Goal: Task Accomplishment & Management: Manage account settings

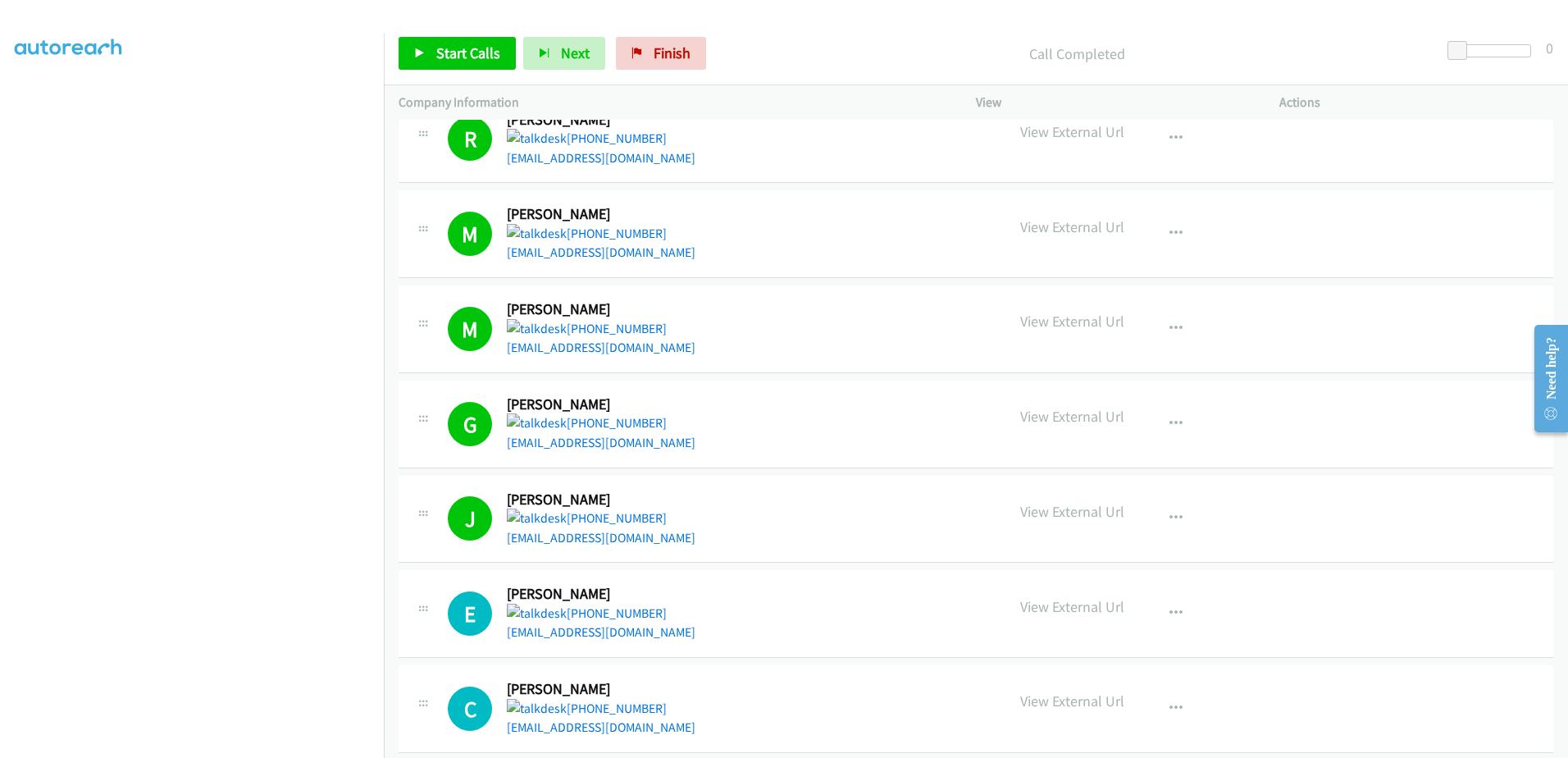
scroll to position [427, 0]
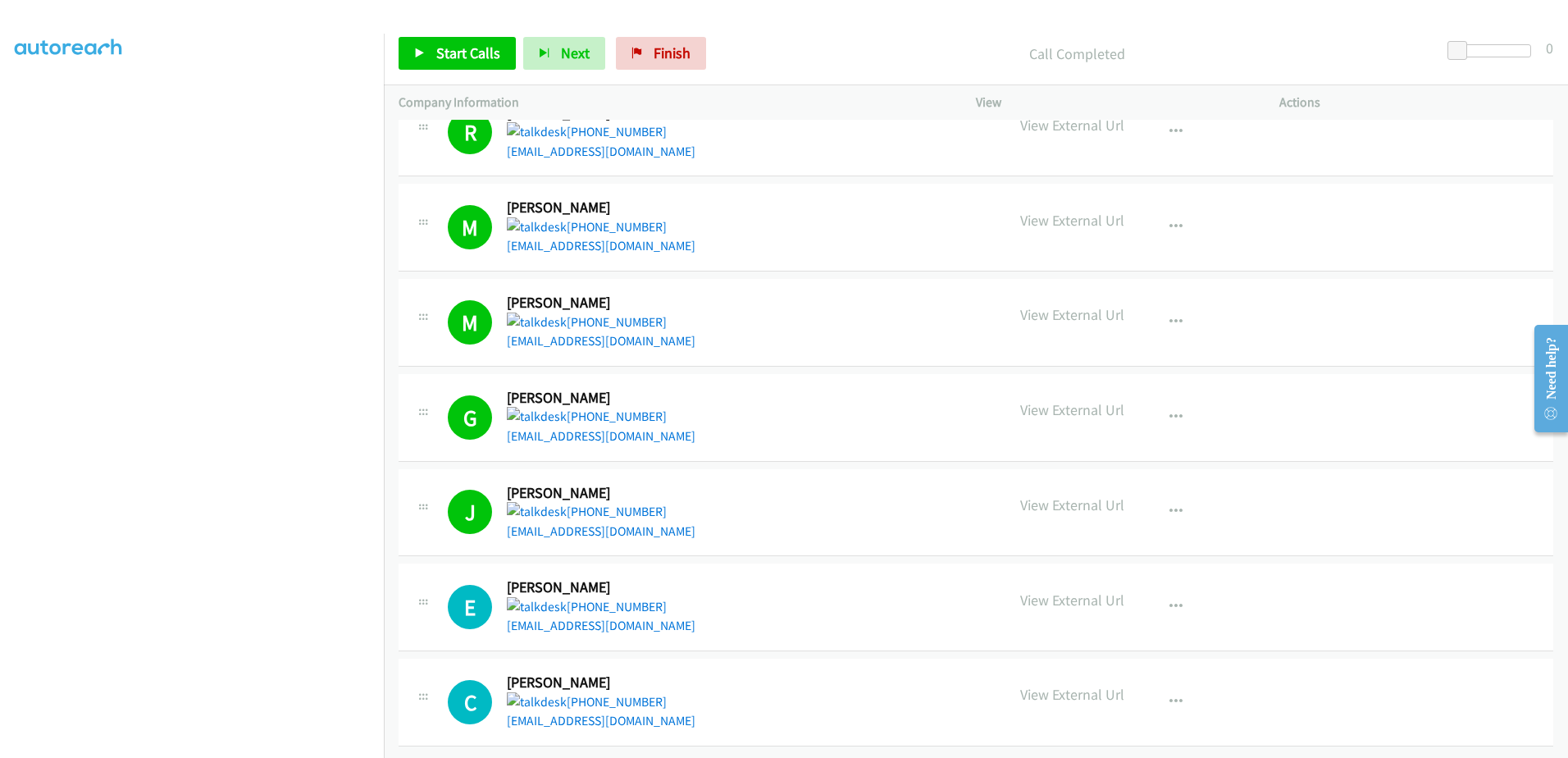
click at [9, 95] on aside "Dialing Mode: Power | Switch to Preview My Lists" at bounding box center [192, 337] width 384 height 909
click at [671, 55] on span "Finish" at bounding box center [672, 53] width 37 height 19
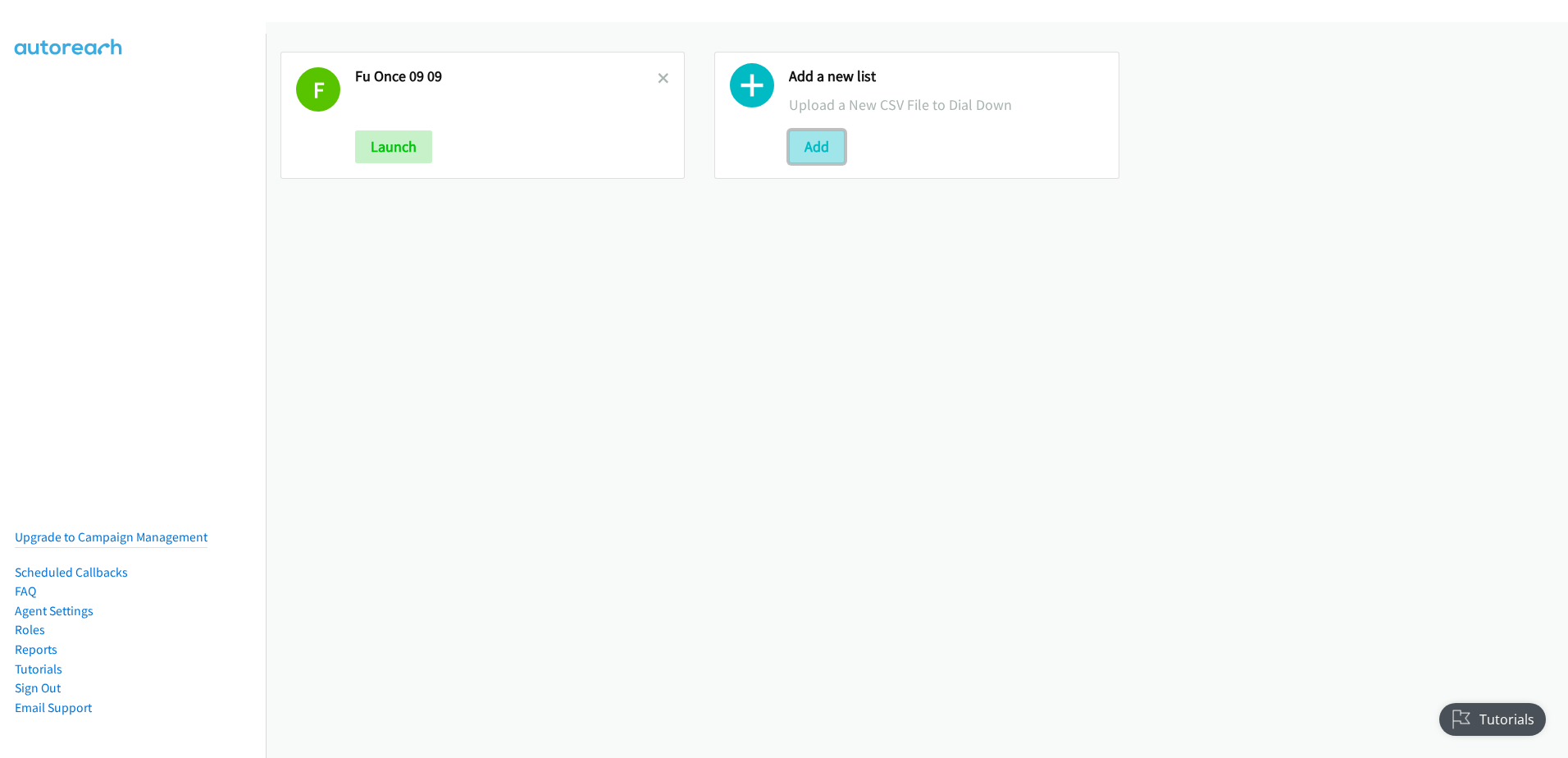
click at [809, 137] on button "Add" at bounding box center [816, 147] width 56 height 33
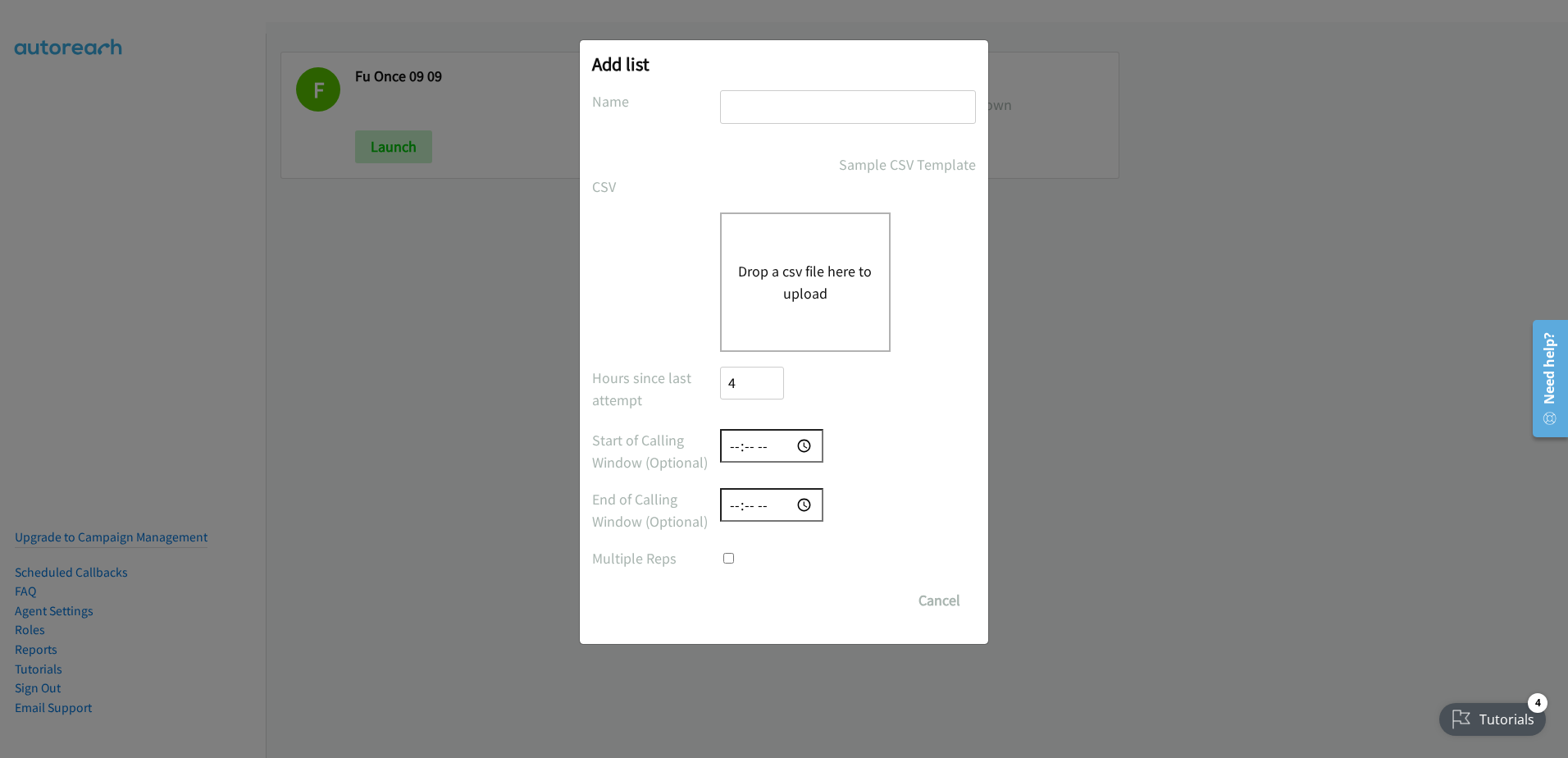
click at [801, 95] on input "text" at bounding box center [848, 107] width 256 height 34
type input "leads"
click at [759, 243] on div "Drop a csv file here to upload" at bounding box center [805, 282] width 170 height 139
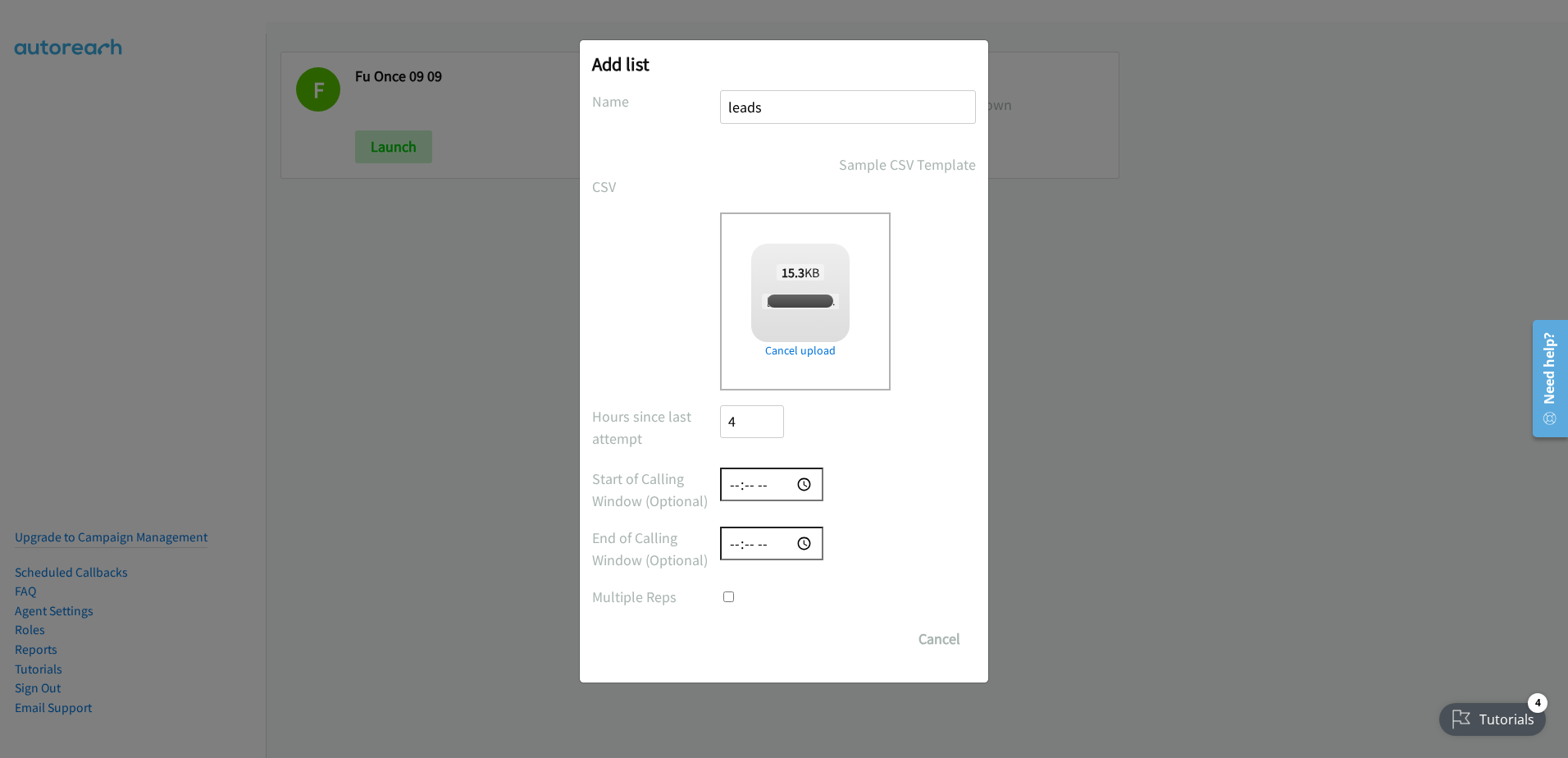
checkbox input "true"
click at [774, 629] on input "Save List" at bounding box center [763, 638] width 87 height 33
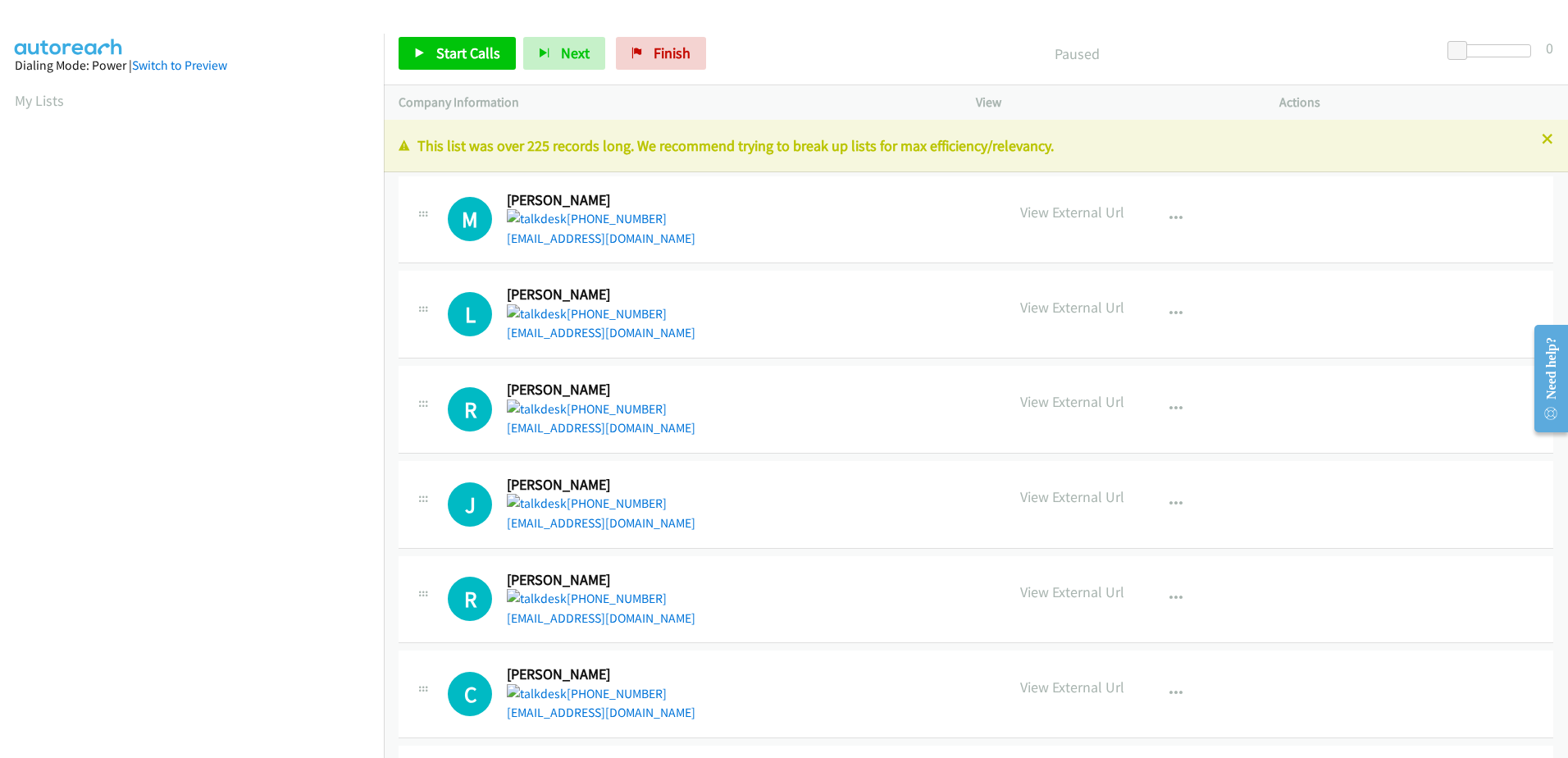
drag, startPoint x: 471, startPoint y: 146, endPoint x: 1079, endPoint y: 144, distance: 608.0
click at [1079, 144] on p "This list was over 225 records long. We recommend trying to break up lists for …" at bounding box center [976, 146] width 1155 height 23
click at [646, 151] on p "This list was over 225 records long. We recommend trying to break up lists for …" at bounding box center [976, 146] width 1155 height 23
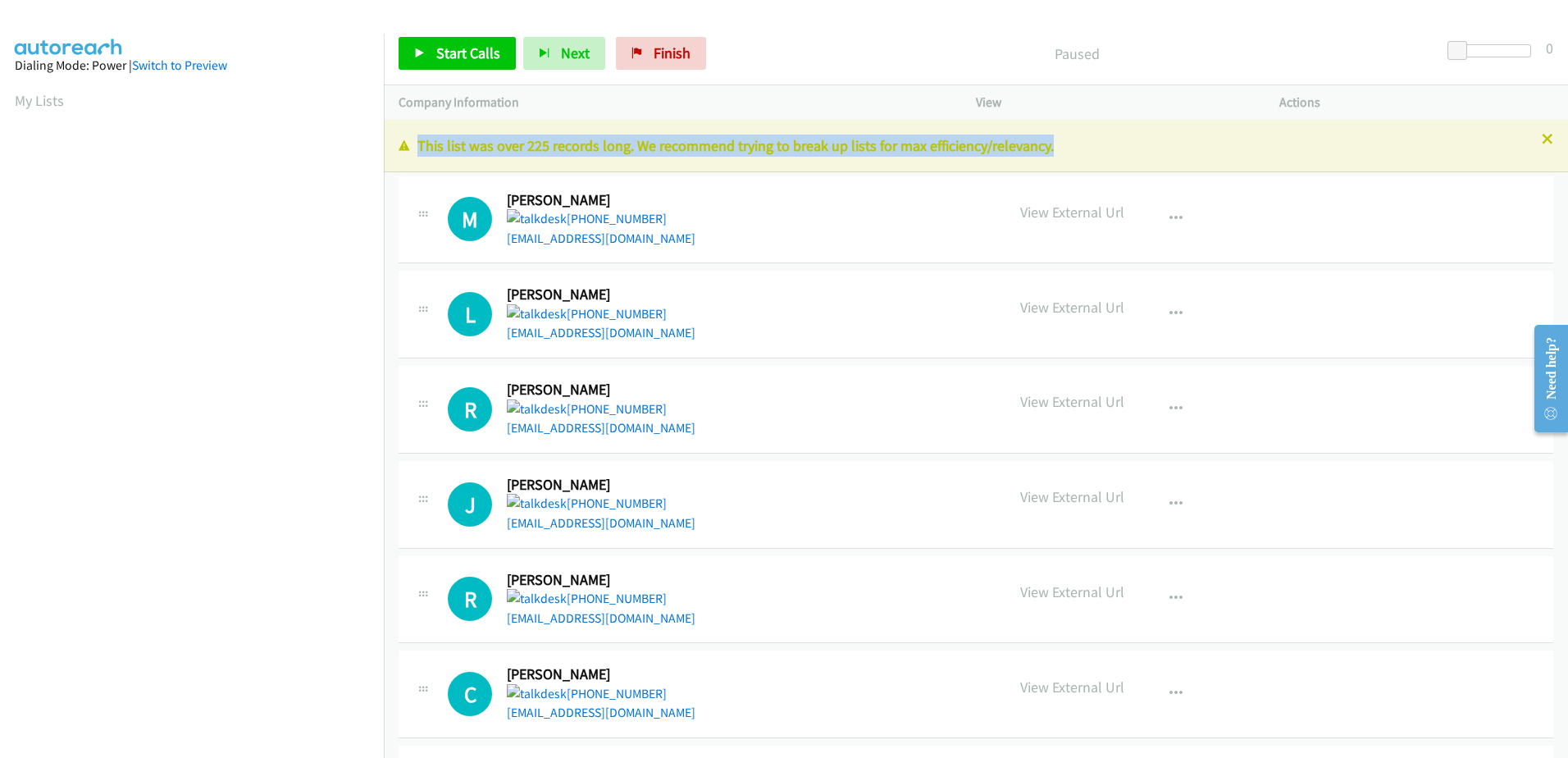
click at [646, 151] on p "This list was over 225 records long. We recommend trying to break up lists for …" at bounding box center [976, 146] width 1155 height 23
click at [659, 60] on span "Finish" at bounding box center [672, 53] width 37 height 19
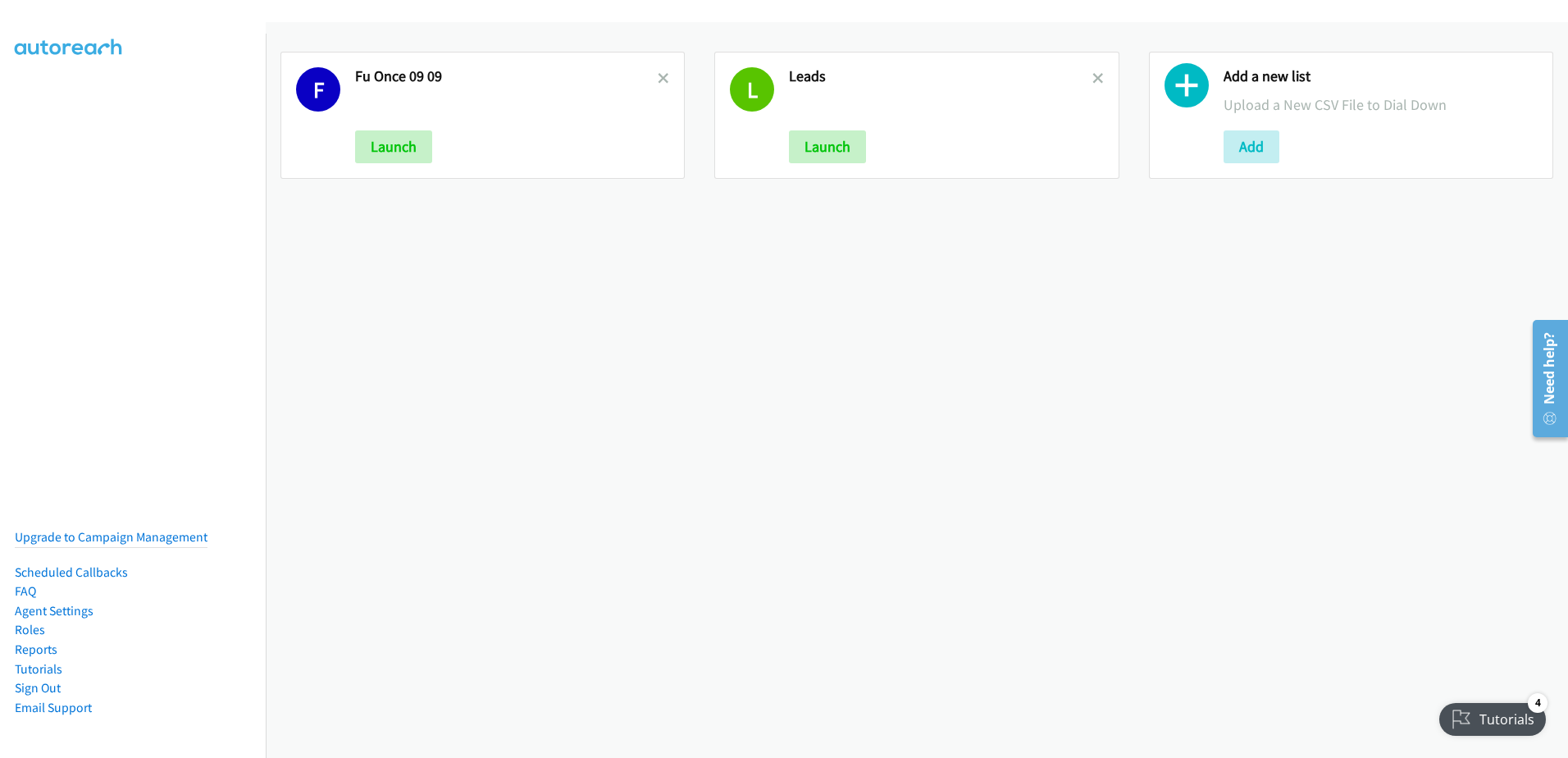
click at [1093, 71] on link at bounding box center [1098, 78] width 11 height 19
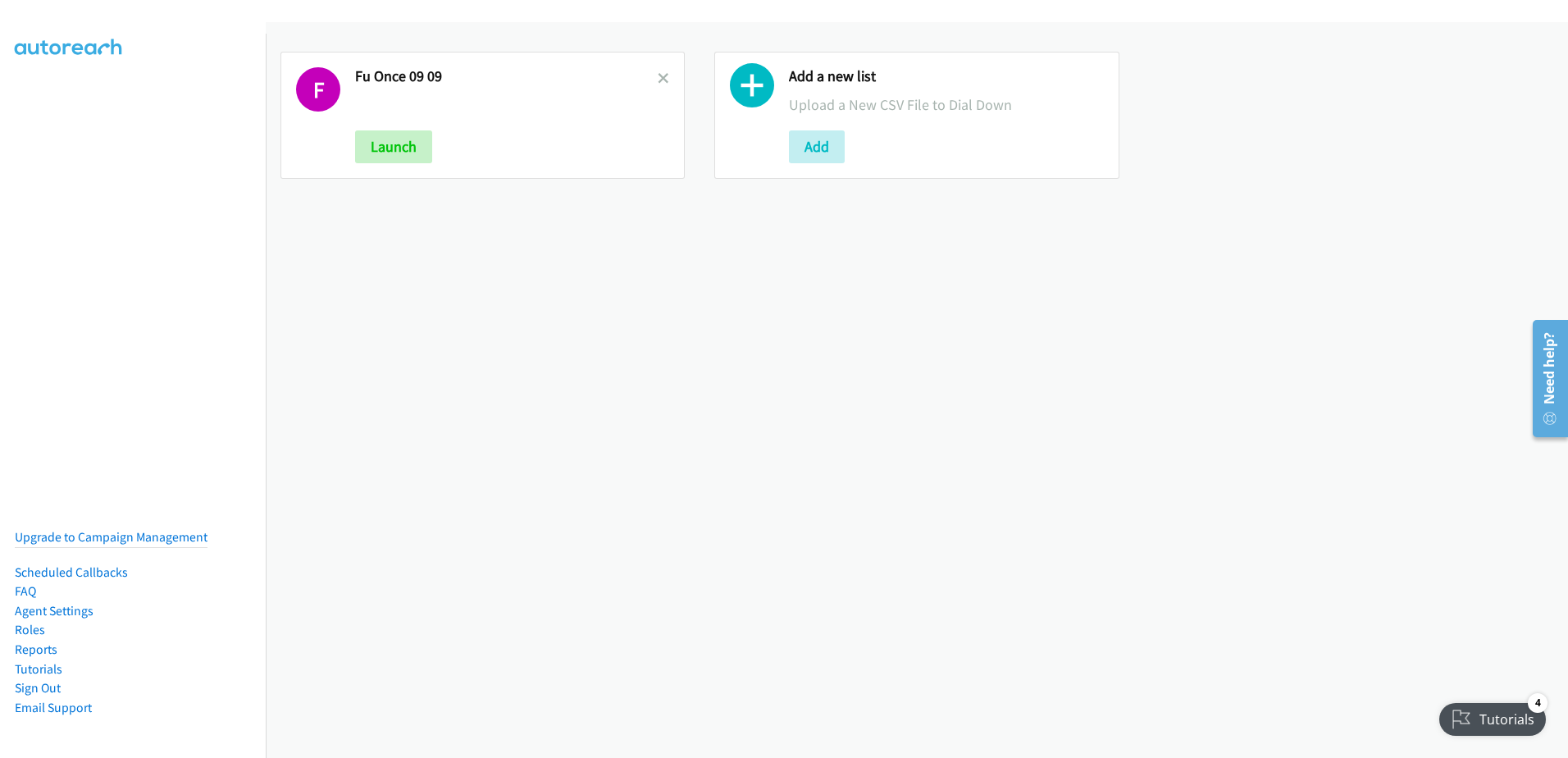
drag, startPoint x: 655, startPoint y: 79, endPoint x: 665, endPoint y: 192, distance: 113.4
click at [658, 77] on icon at bounding box center [664, 79] width 11 height 11
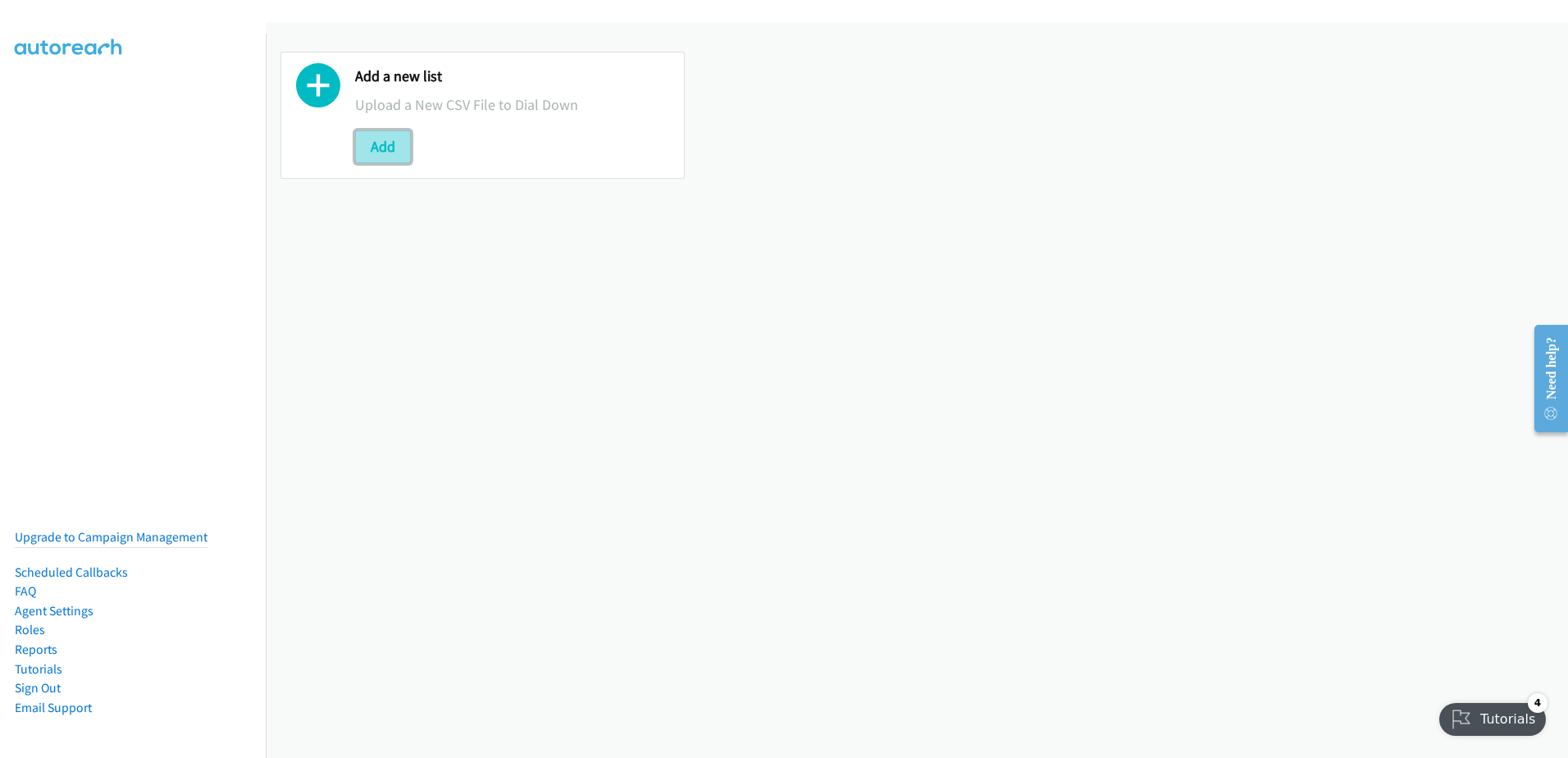
click at [361, 149] on button "Add" at bounding box center [382, 147] width 56 height 33
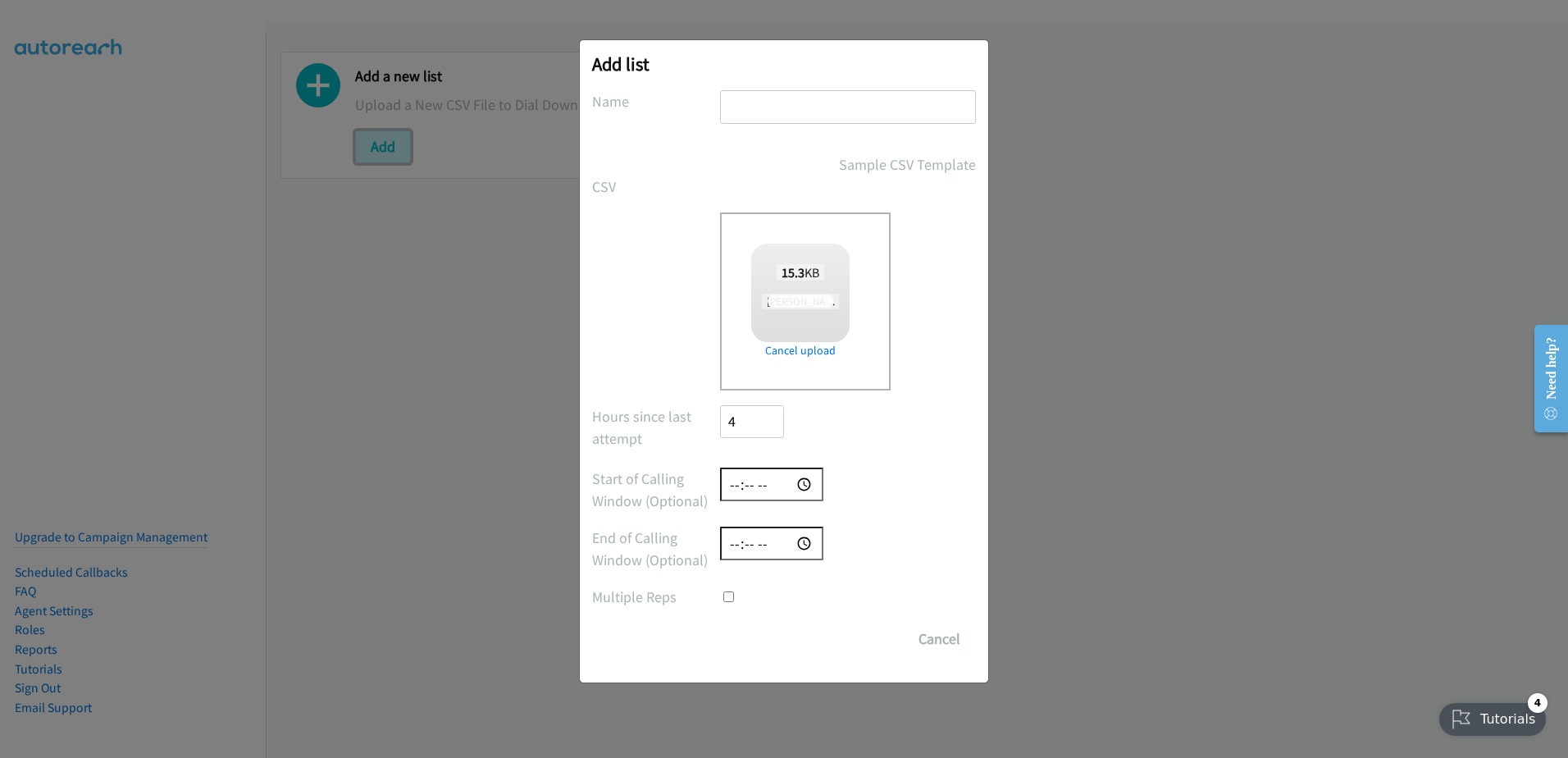
checkbox input "true"
click at [1126, 408] on div "Add list No phone fields were returned for that Report or List View Please uplo…" at bounding box center [784, 387] width 1568 height 744
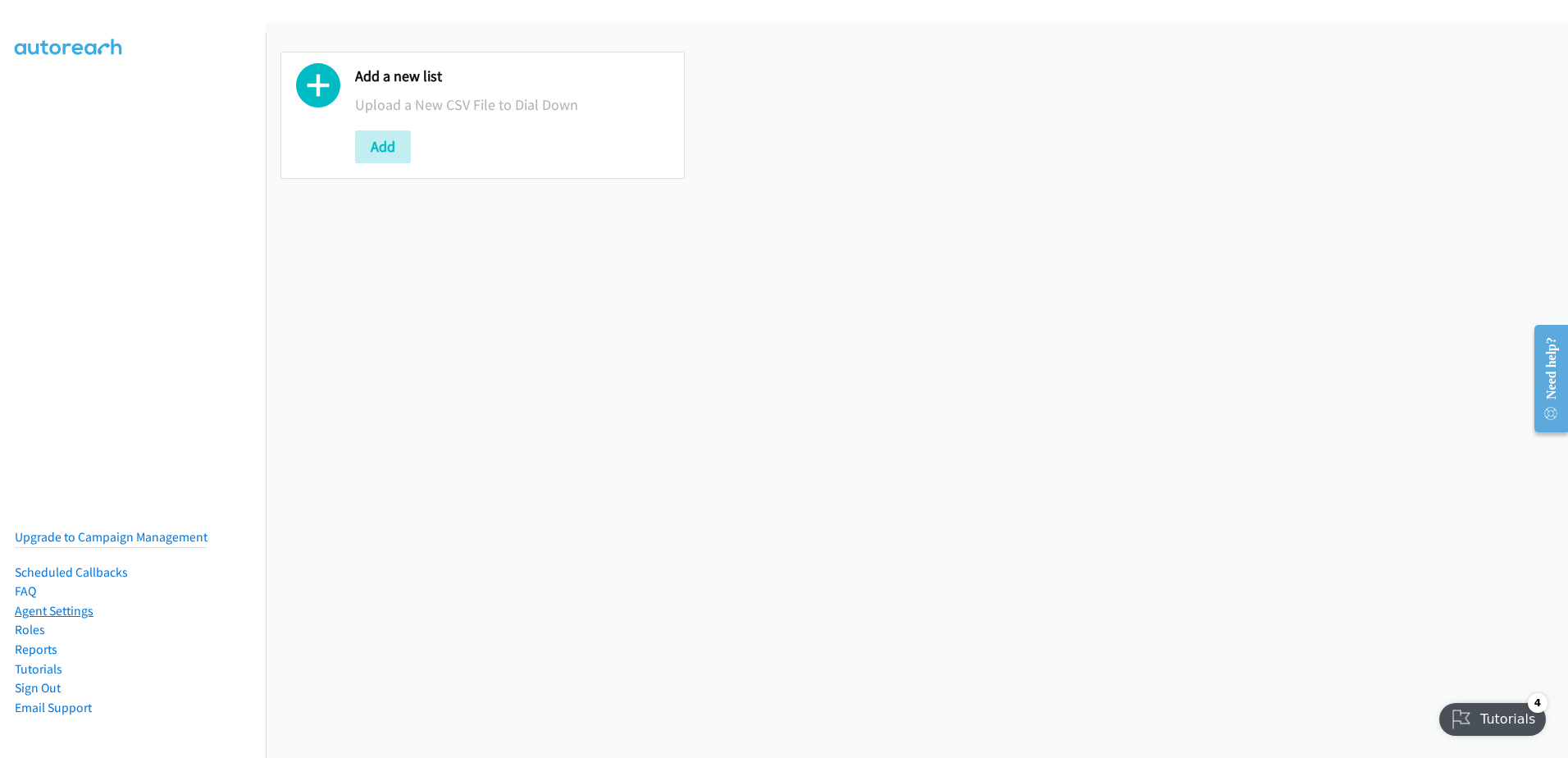
click at [45, 604] on link "Agent Settings" at bounding box center [55, 611] width 79 height 16
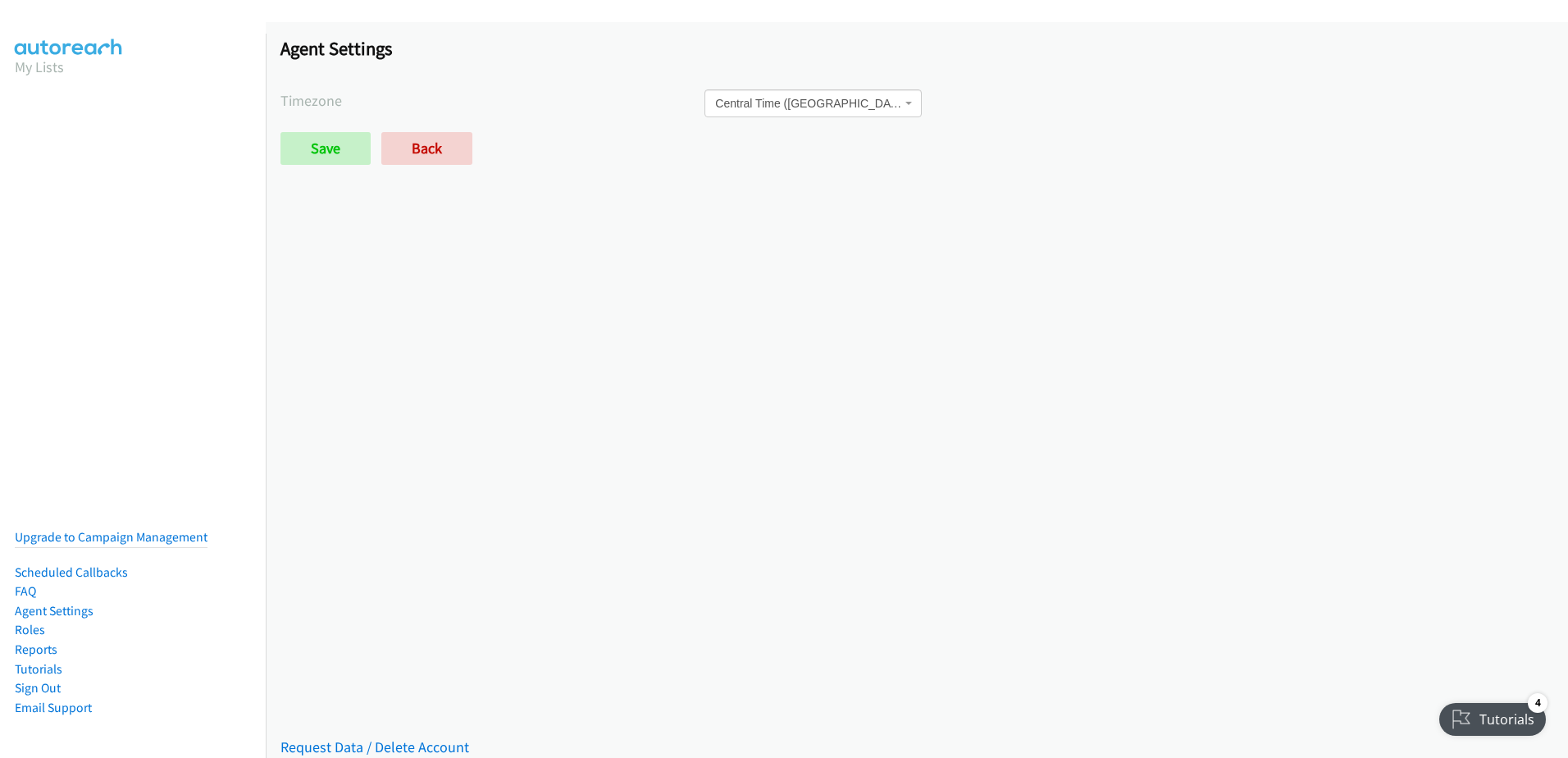
click at [844, 110] on span "Central Time ([GEOGRAPHIC_DATA] & [GEOGRAPHIC_DATA])" at bounding box center [808, 103] width 186 height 16
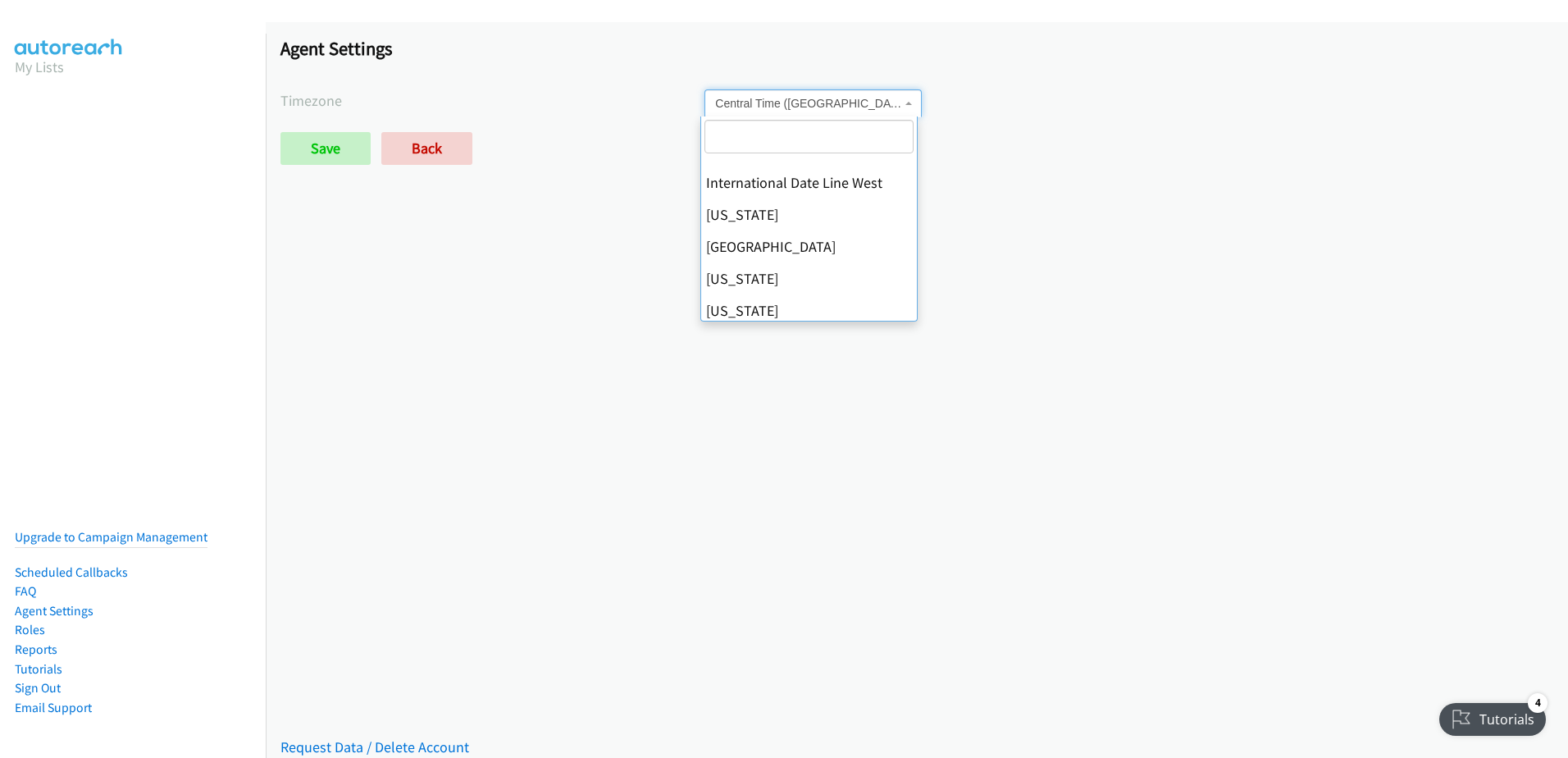
scroll to position [298, 0]
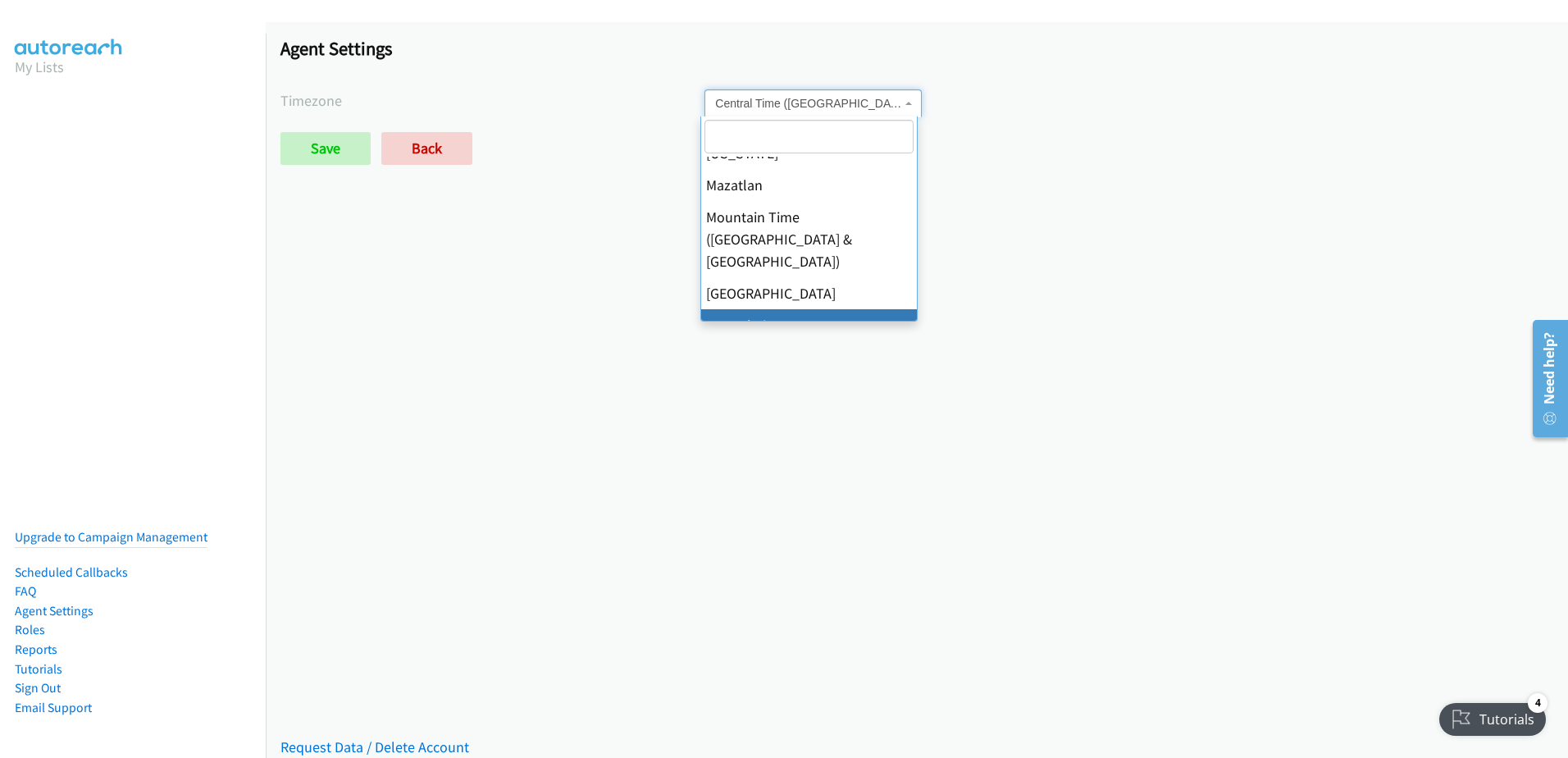
click at [1146, 126] on div "Agent Settings Timezone International Date Line [GEOGRAPHIC_DATA][US_STATE] [GE…" at bounding box center [917, 108] width 1303 height 172
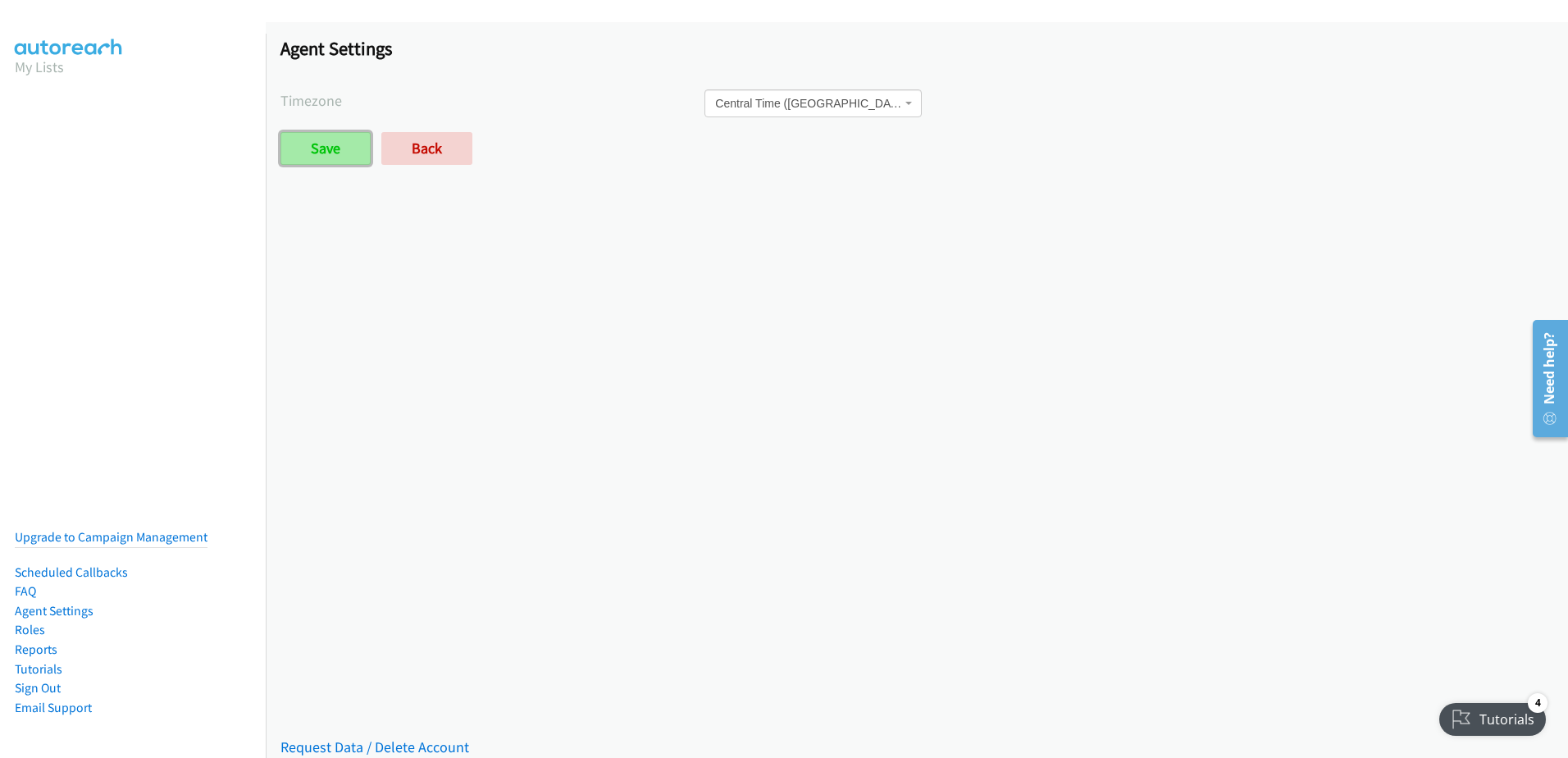
click at [330, 151] on input "Save" at bounding box center [326, 148] width 90 height 33
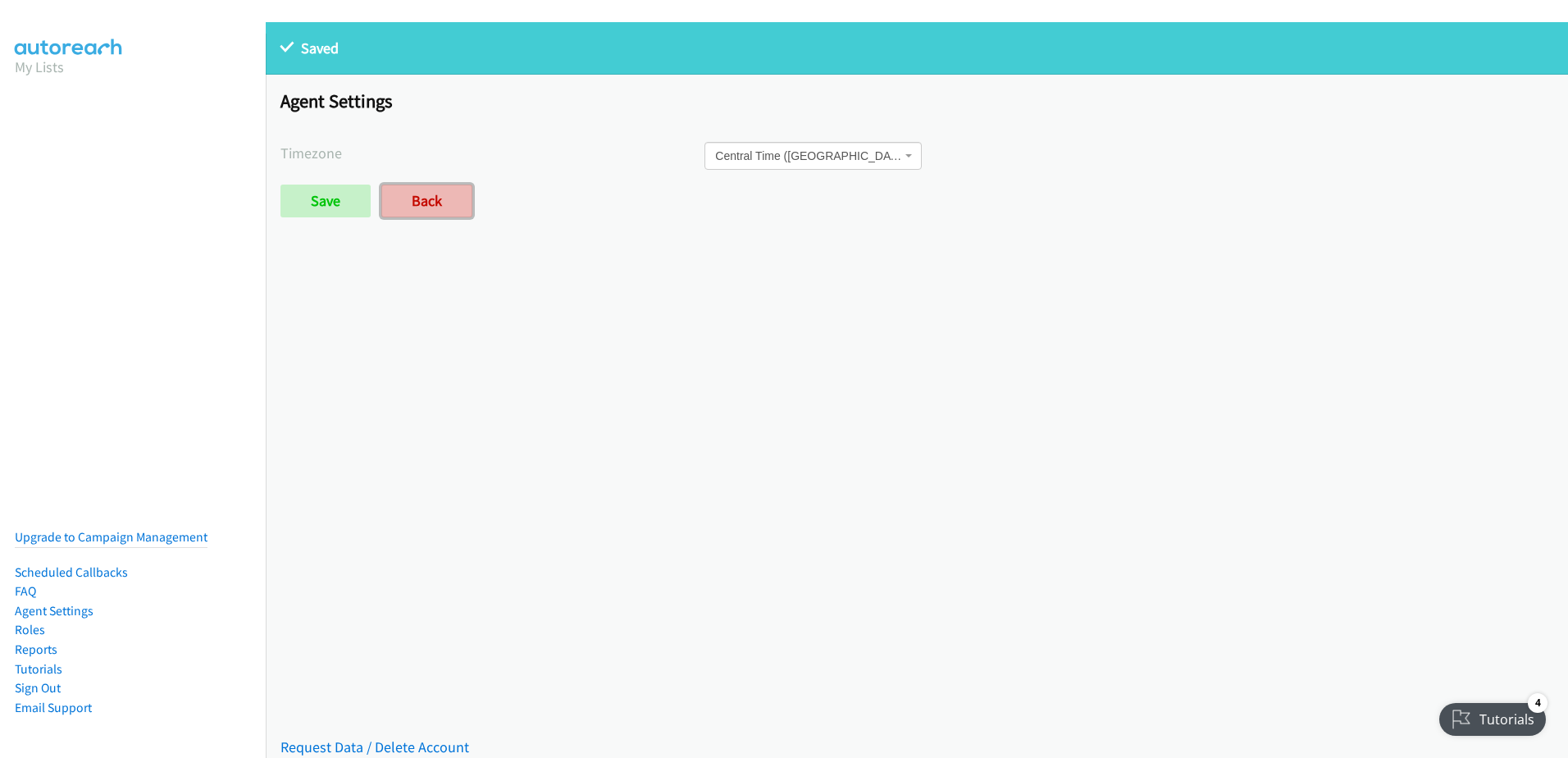
click at [404, 214] on link "Back" at bounding box center [426, 201] width 91 height 33
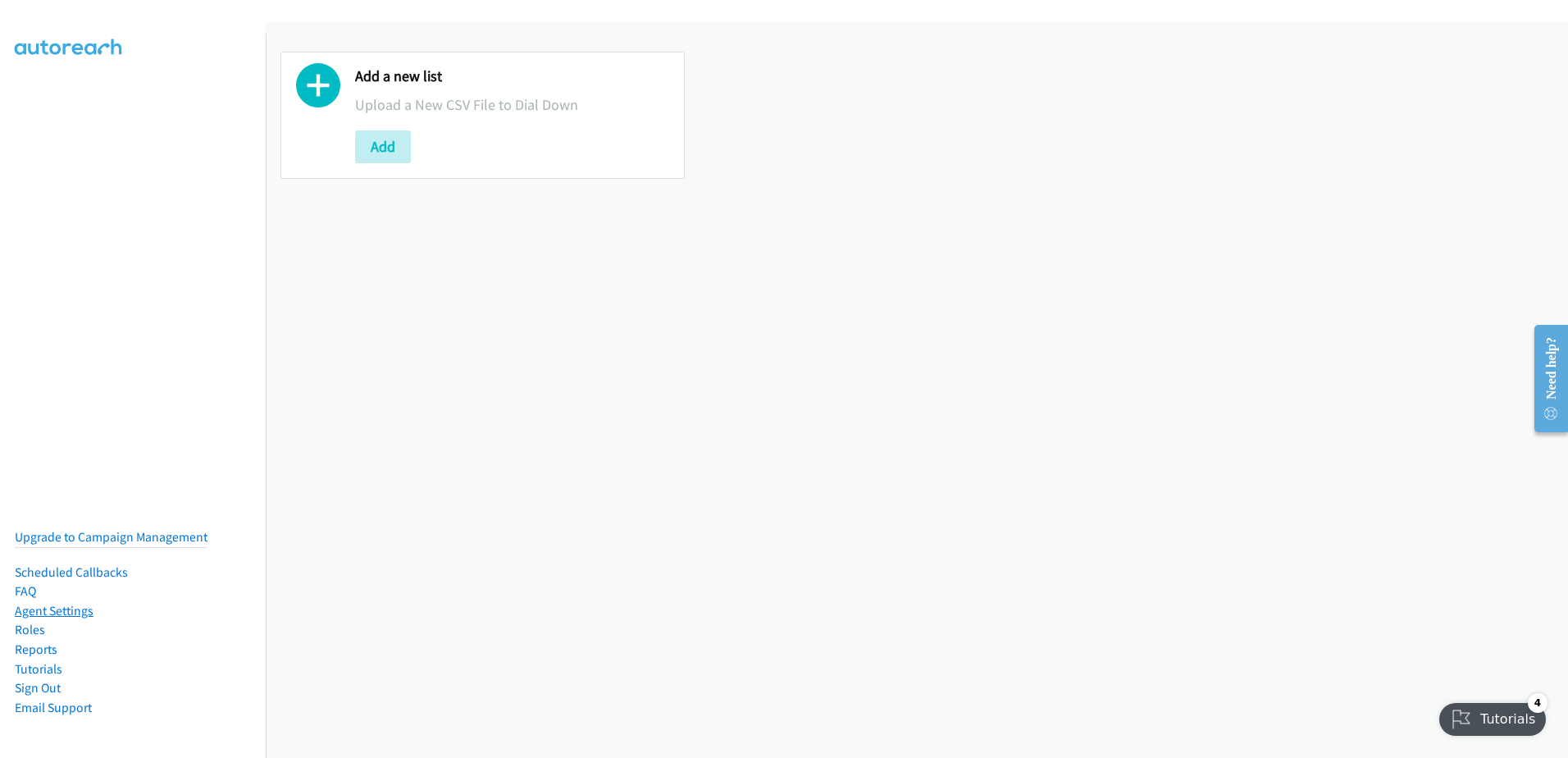
click at [58, 604] on link "Agent Settings" at bounding box center [55, 611] width 79 height 16
click at [78, 604] on link "Agent Settings" at bounding box center [55, 611] width 79 height 16
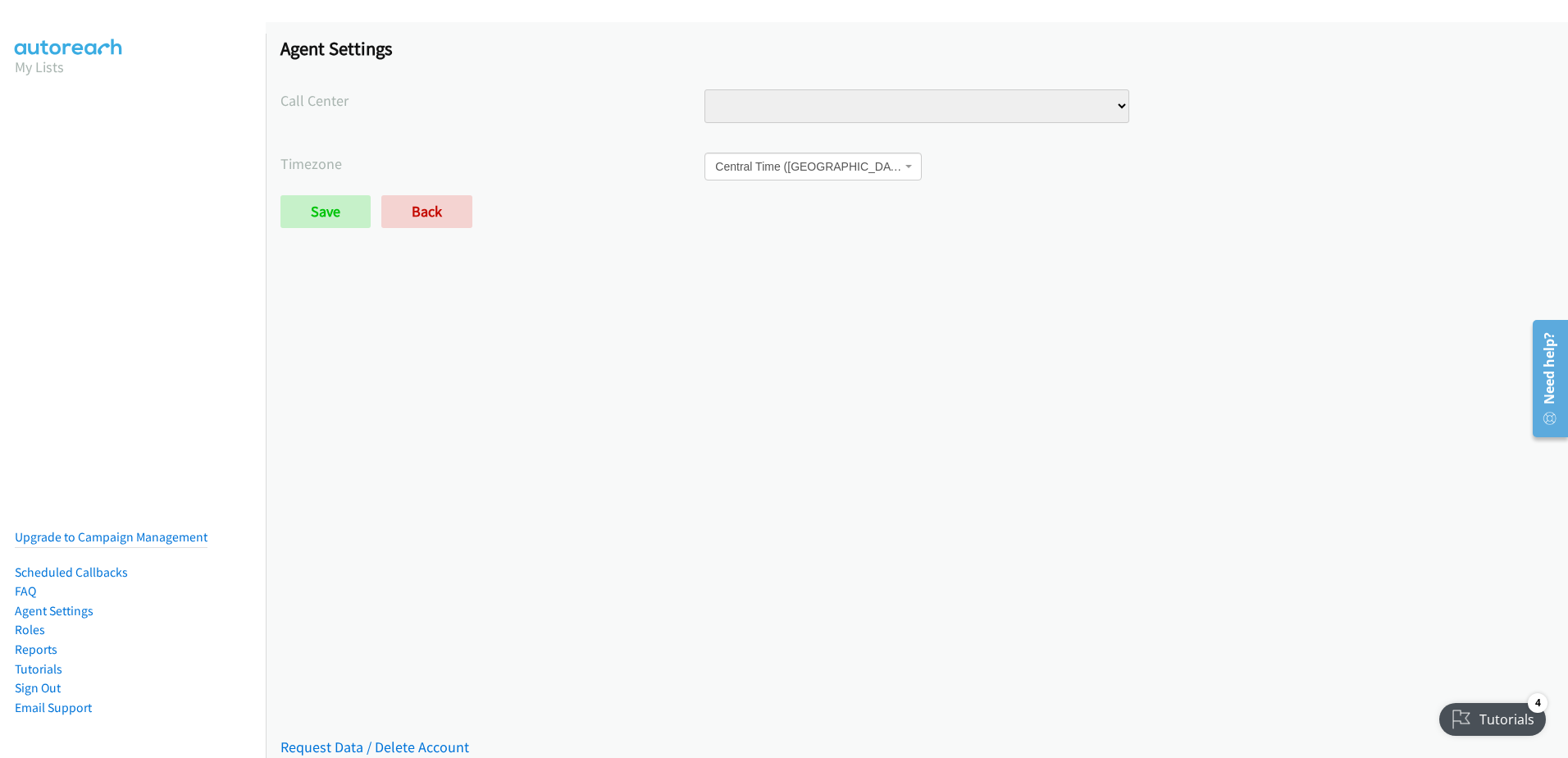
click at [908, 119] on select "INTAKE" at bounding box center [917, 106] width 424 height 34
select select "5929450168631296"
click at [705, 89] on select "INTAKE" at bounding box center [917, 106] width 424 height 34
click at [1213, 267] on div "Saved Placeholder Agent Settings Call Center INTAKE Timezone International Date…" at bounding box center [917, 391] width 1303 height 736
drag, startPoint x: 347, startPoint y: 208, endPoint x: 356, endPoint y: 220, distance: 15.0
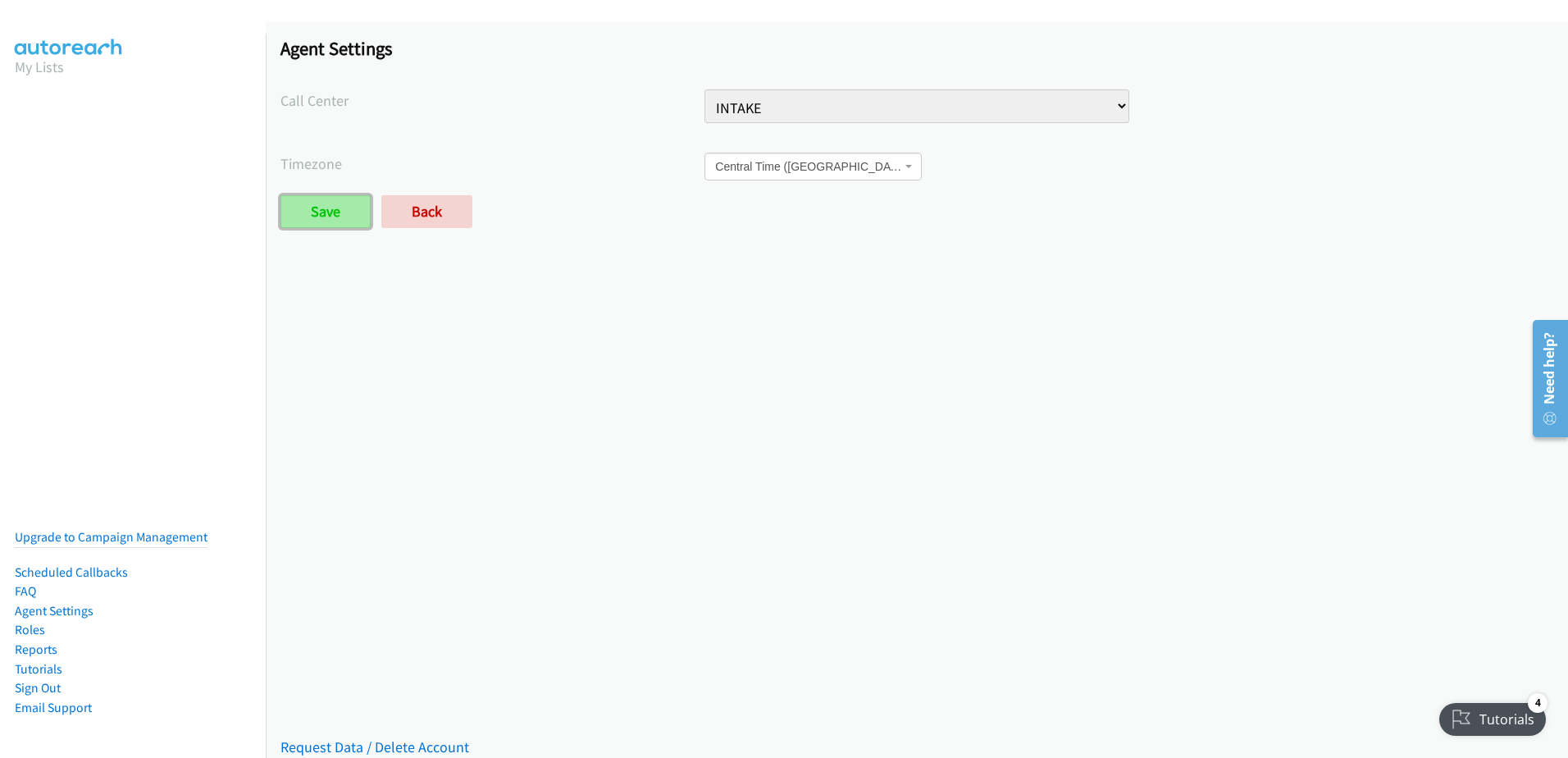
click at [346, 208] on input "Save" at bounding box center [326, 211] width 90 height 33
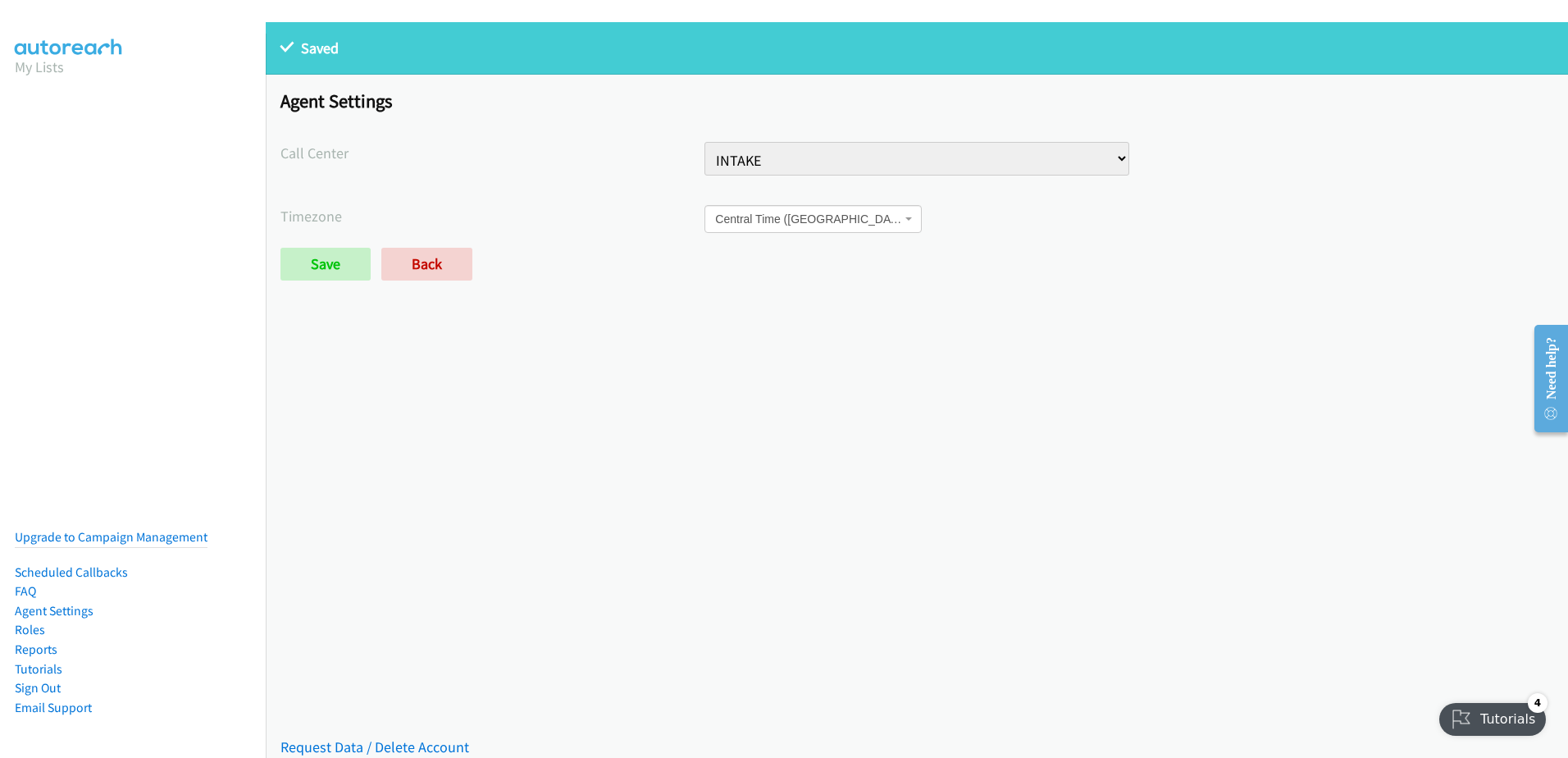
click at [4, 91] on aside "My Lists Upgrade to Campaign Management Scheduled Callbacks FAQ Agent Settings …" at bounding box center [133, 71] width 265 height 73
click at [10, 98] on aside "My Lists Upgrade to Campaign Management Scheduled Callbacks FAQ Agent Settings …" at bounding box center [133, 71] width 265 height 73
click at [40, 604] on link "Agent Settings" at bounding box center [55, 611] width 79 height 16
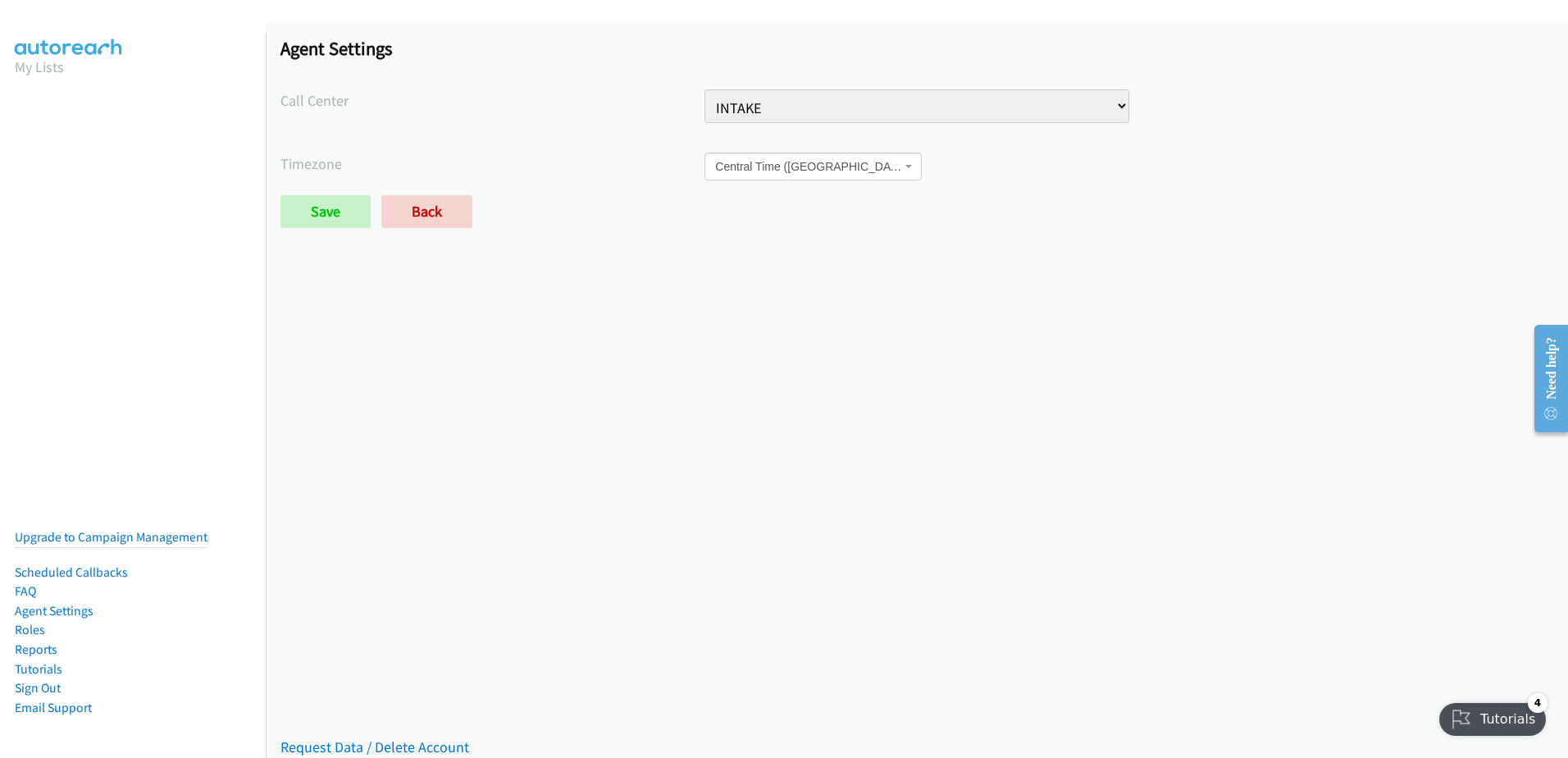
click at [329, 229] on div "Agent Settings Call Center INTAKE Timezone International Date Line West America…" at bounding box center [917, 140] width 1303 height 235
click at [326, 217] on input "Save" at bounding box center [326, 211] width 90 height 33
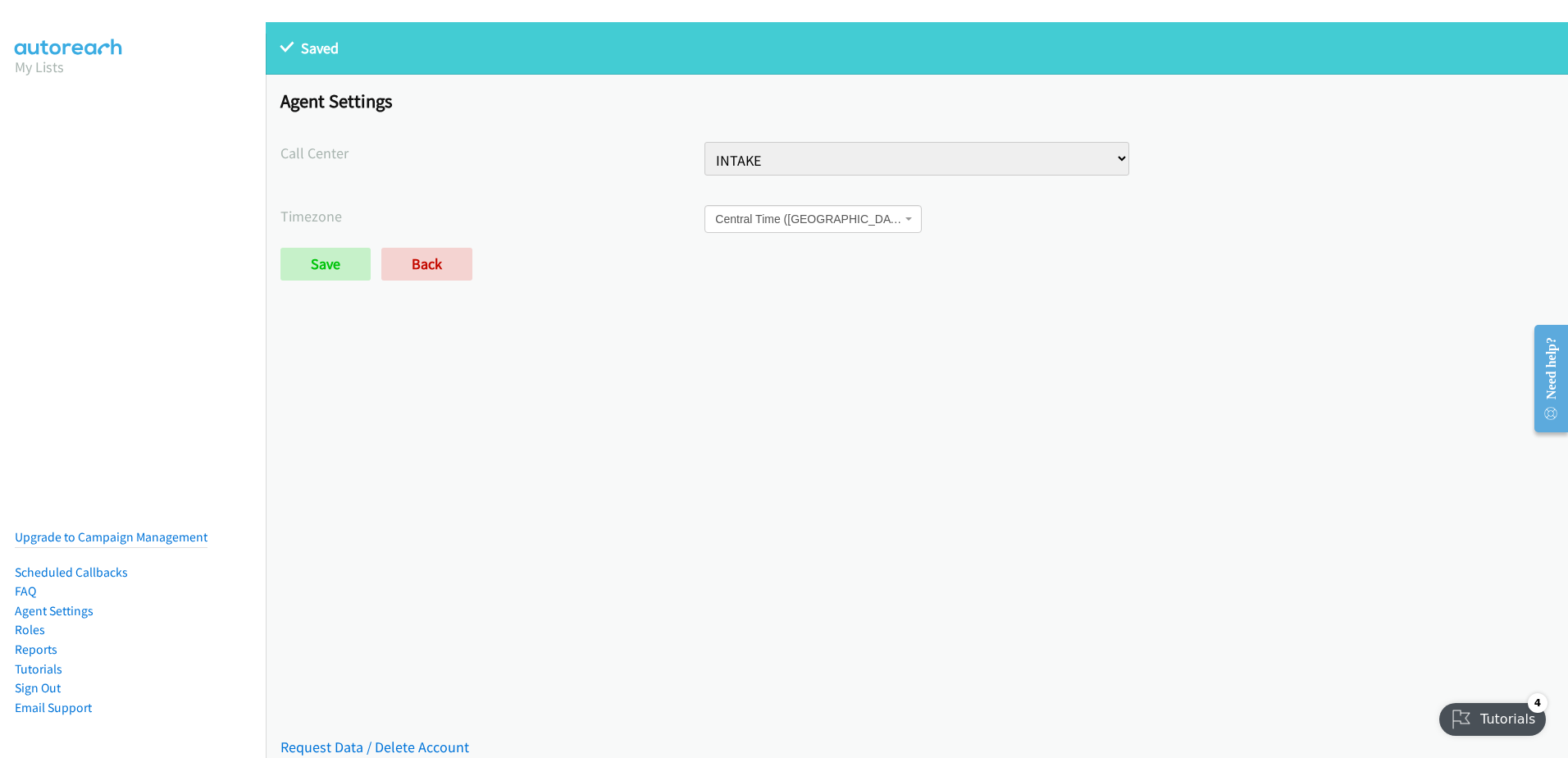
click at [7, 95] on aside "My Lists Upgrade to Campaign Management Scheduled Callbacks FAQ Agent Settings …" at bounding box center [133, 71] width 265 height 73
click at [56, 57] on link "My Lists" at bounding box center [40, 67] width 49 height 19
